Goal: Task Accomplishment & Management: Complete application form

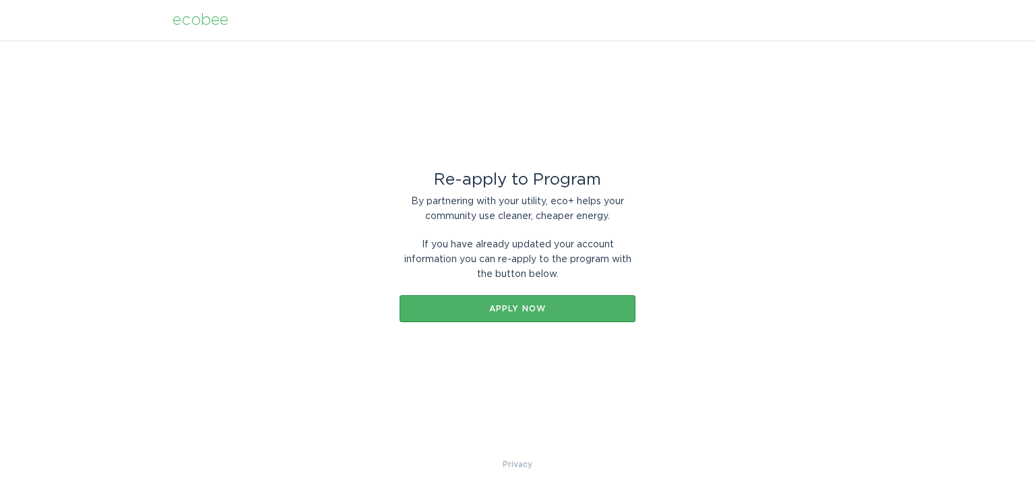
click at [541, 305] on div "Apply now" at bounding box center [517, 309] width 222 height 8
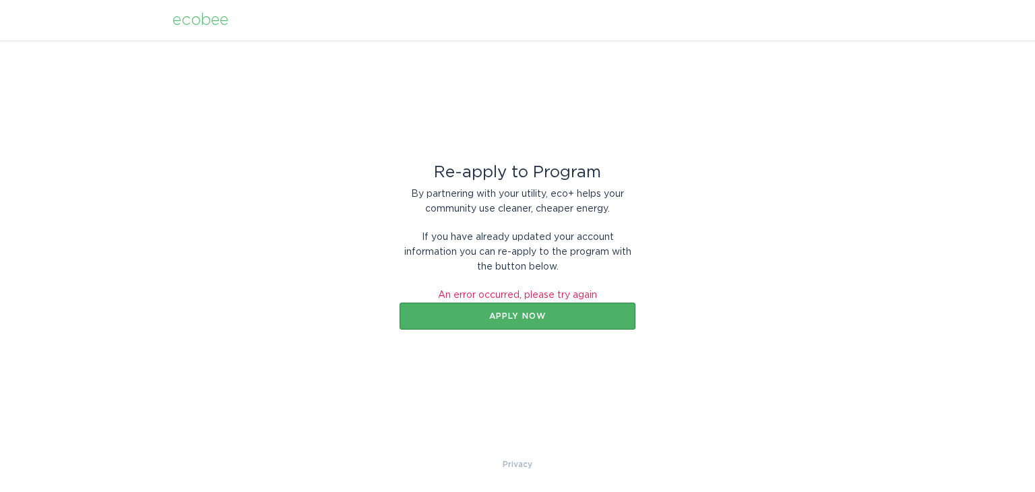
click at [529, 313] on div "Apply now" at bounding box center [517, 316] width 222 height 8
